Goal: Transaction & Acquisition: Download file/media

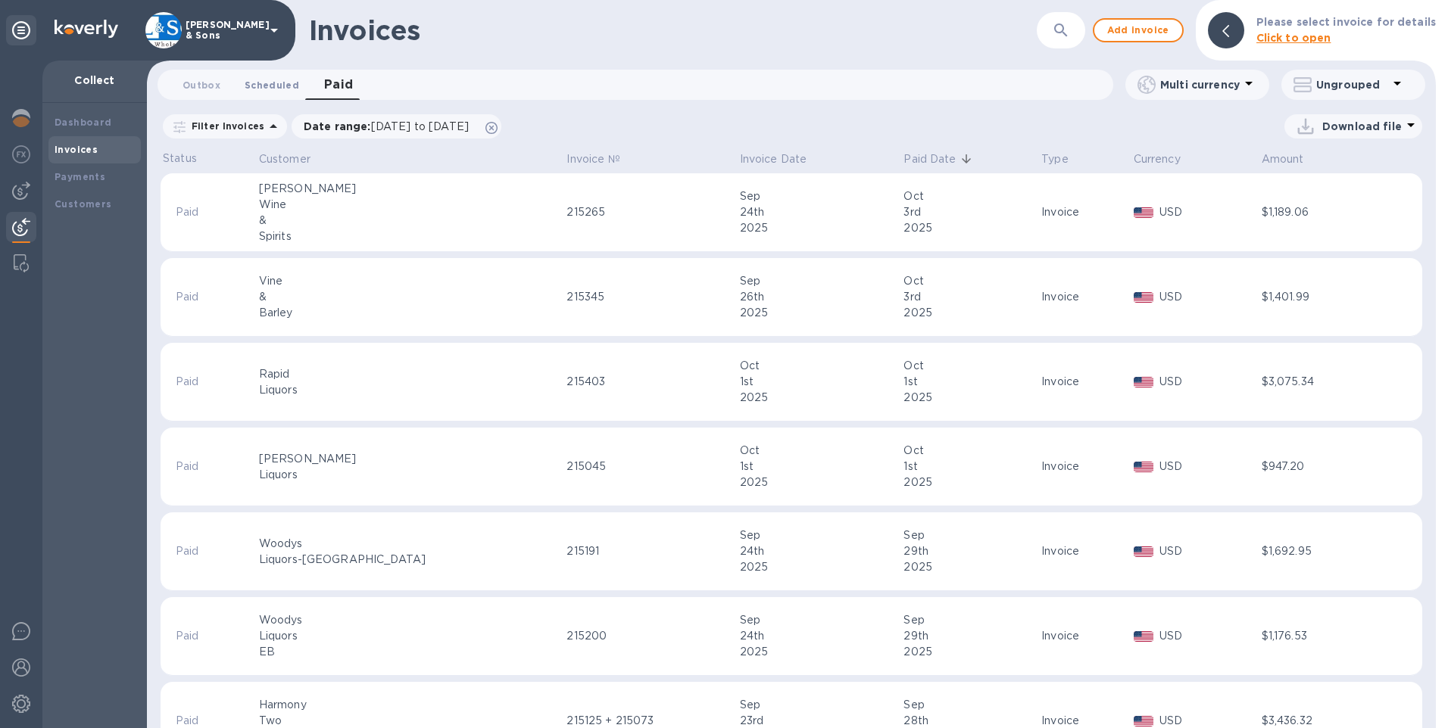
click at [251, 83] on span "Scheduled 0" at bounding box center [272, 85] width 55 height 16
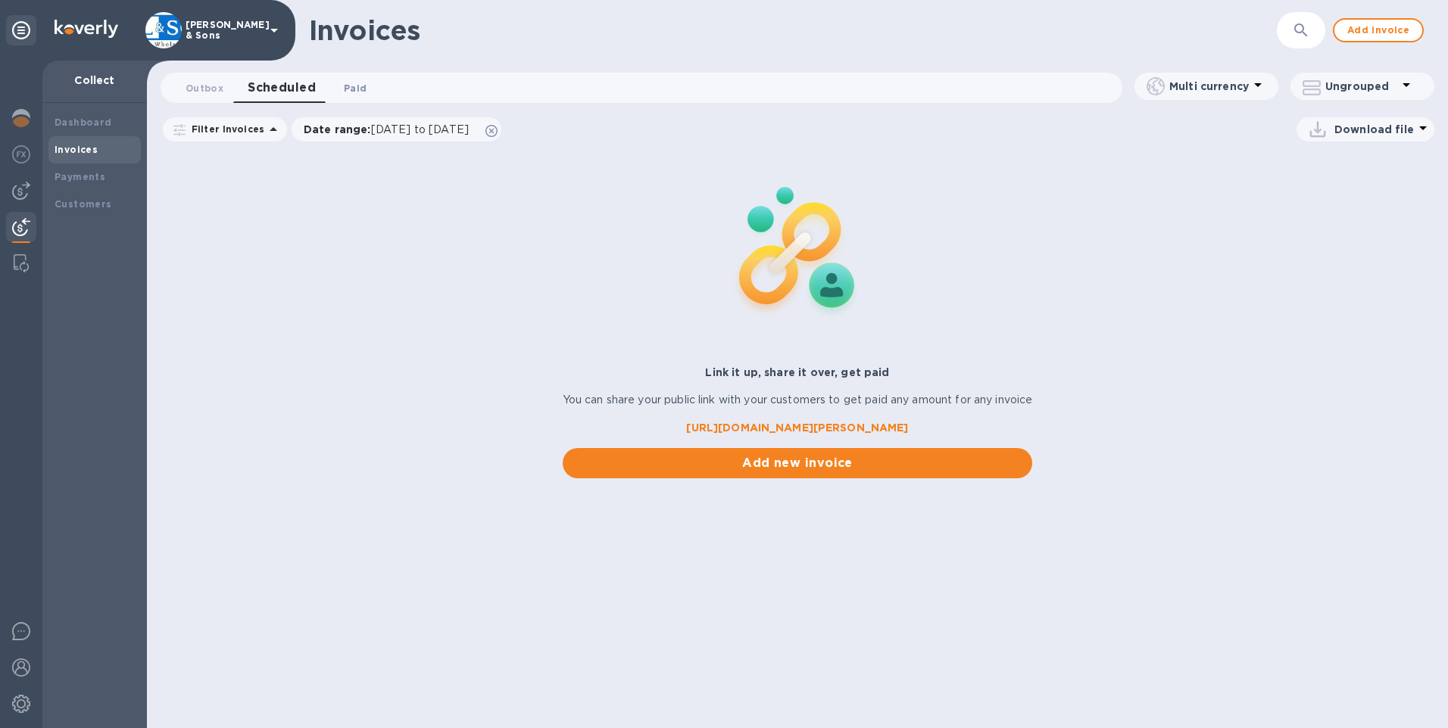
click at [347, 83] on span "Paid 0" at bounding box center [355, 88] width 23 height 16
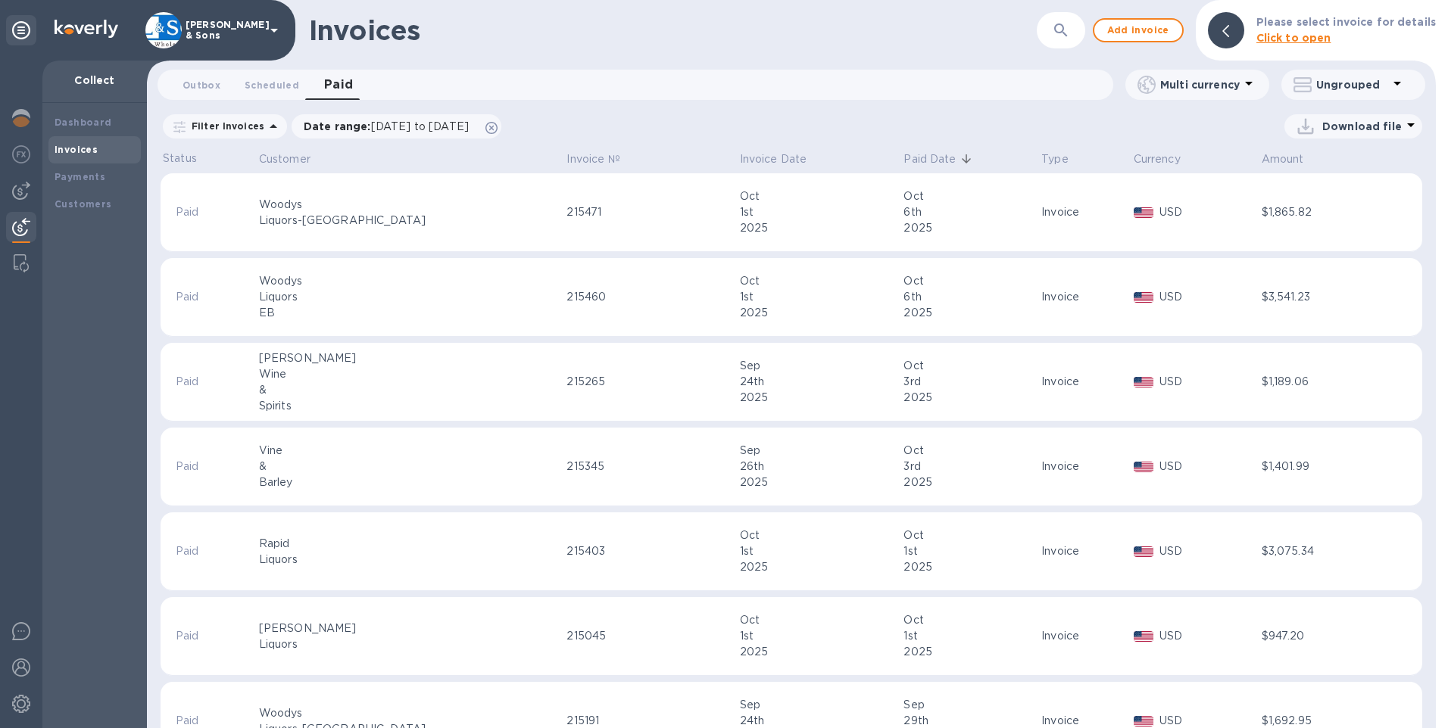
click at [1392, 133] on p "Download file" at bounding box center [1361, 126] width 79 height 15
click at [1311, 156] on li "XLSX file" at bounding box center [1353, 163] width 103 height 42
click at [924, 117] on div "Download file" at bounding box center [965, 126] width 914 height 24
